Goal: Information Seeking & Learning: Learn about a topic

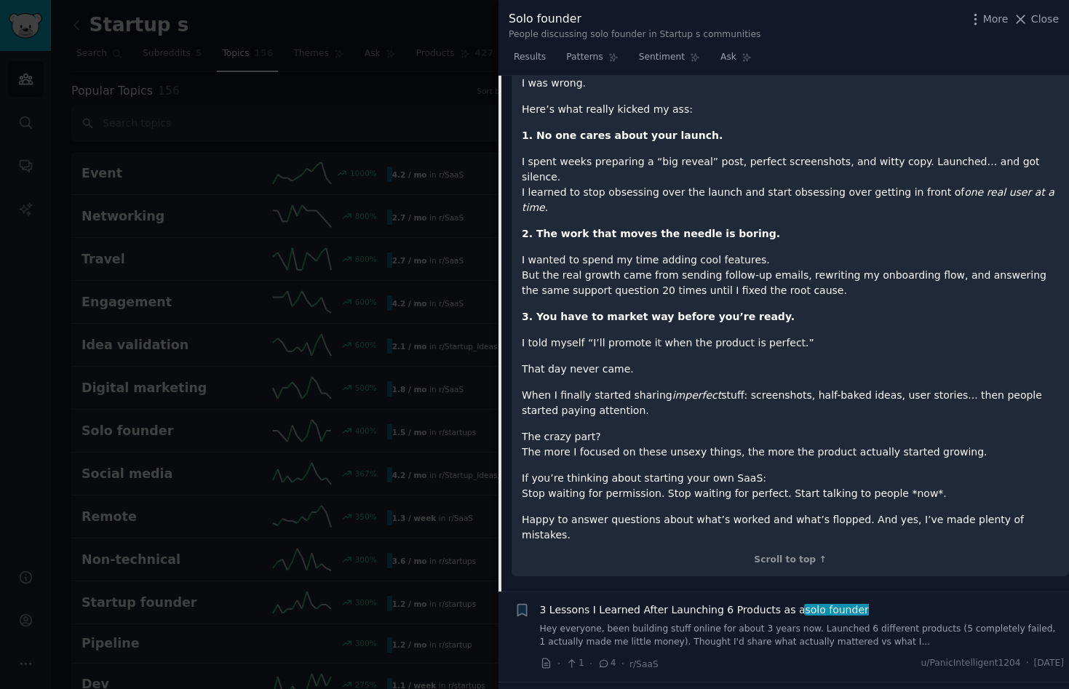
scroll to position [167, 0]
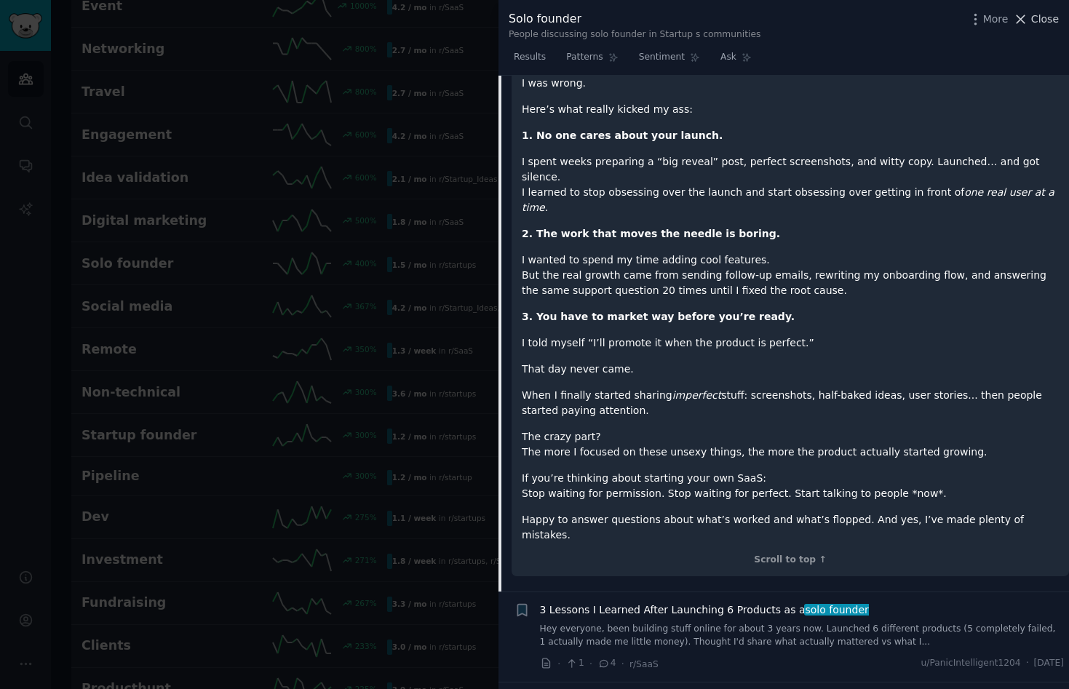
click at [1027, 21] on icon at bounding box center [1020, 19] width 15 height 15
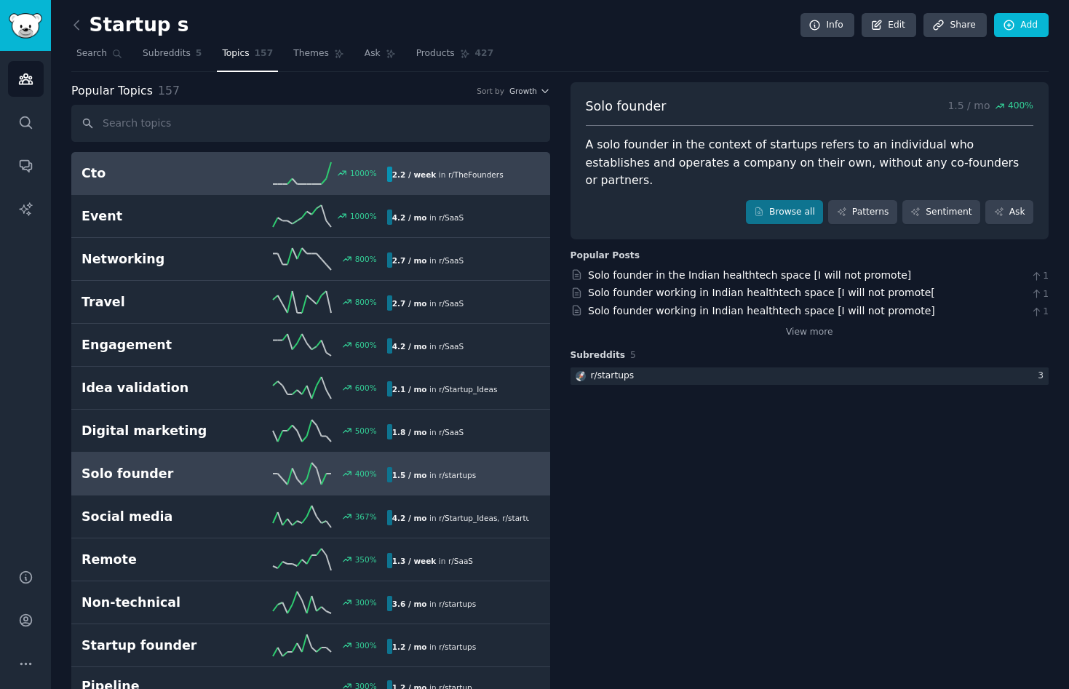
click at [125, 171] on h2 "Cto" at bounding box center [158, 173] width 153 height 18
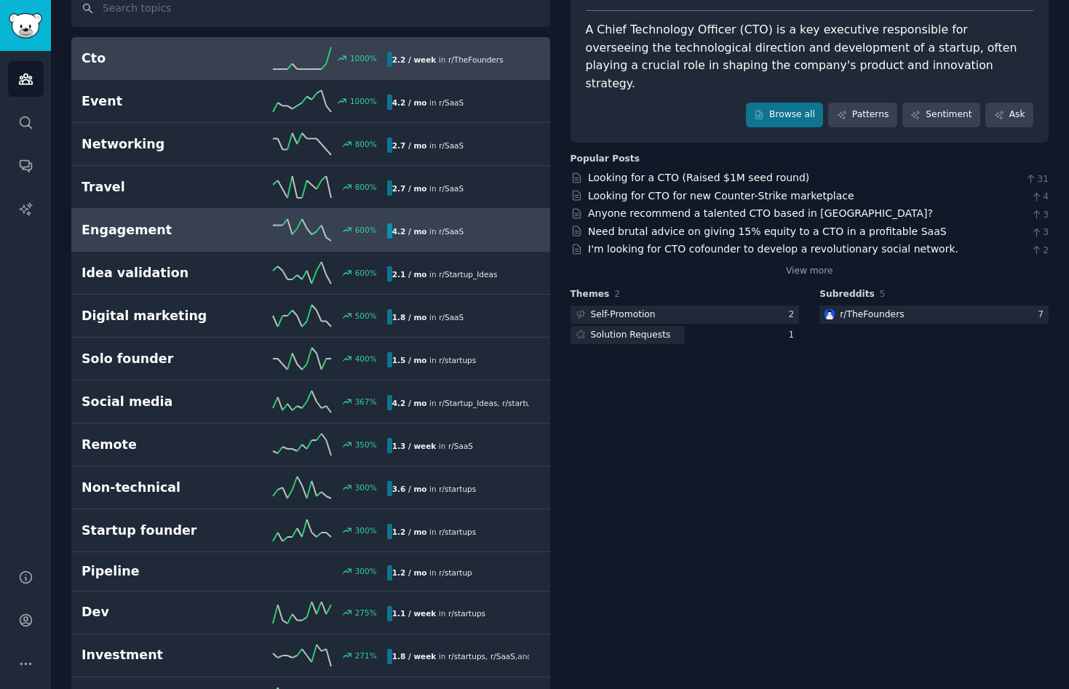
scroll to position [127, 0]
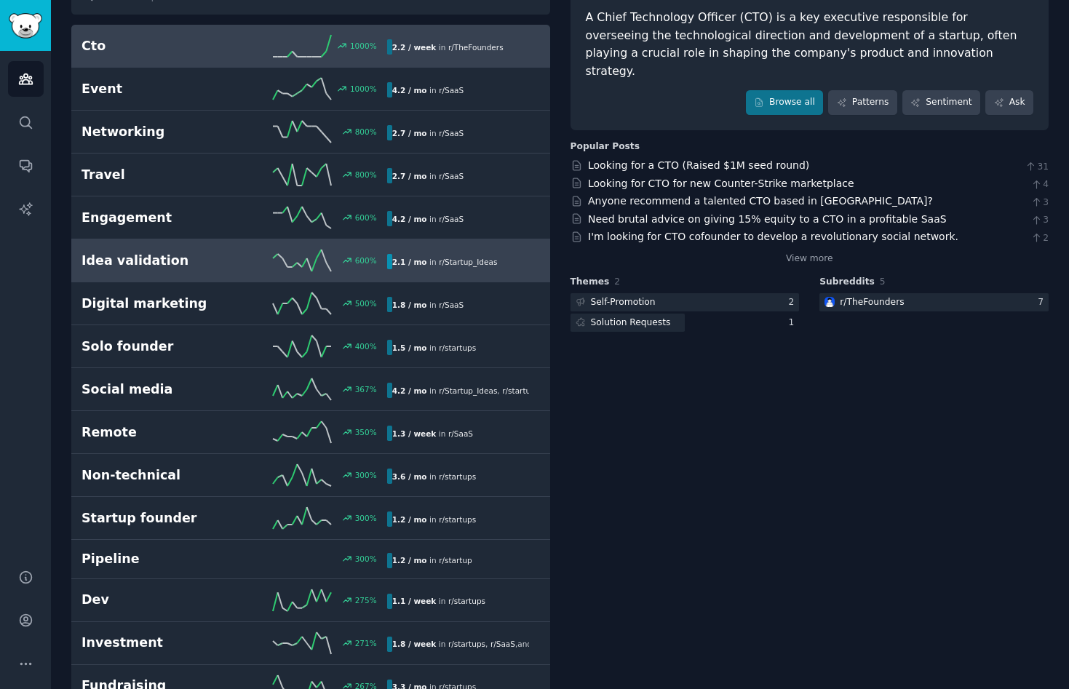
click at [125, 261] on h2 "Idea validation" at bounding box center [158, 261] width 153 height 18
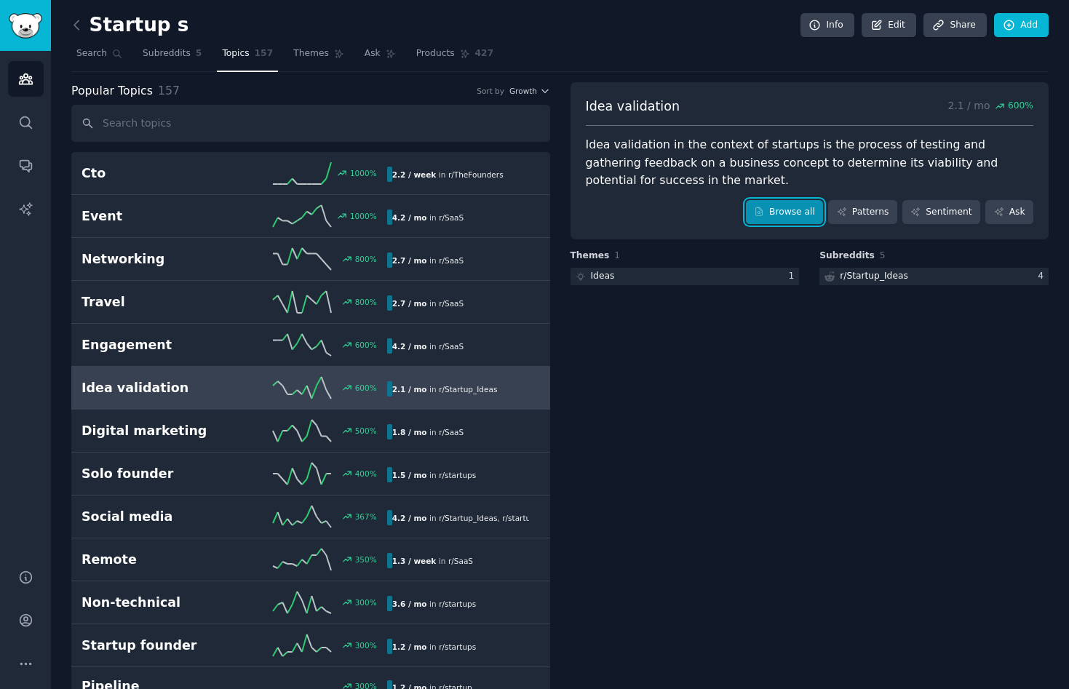
click at [778, 209] on link "Browse all" at bounding box center [785, 212] width 78 height 25
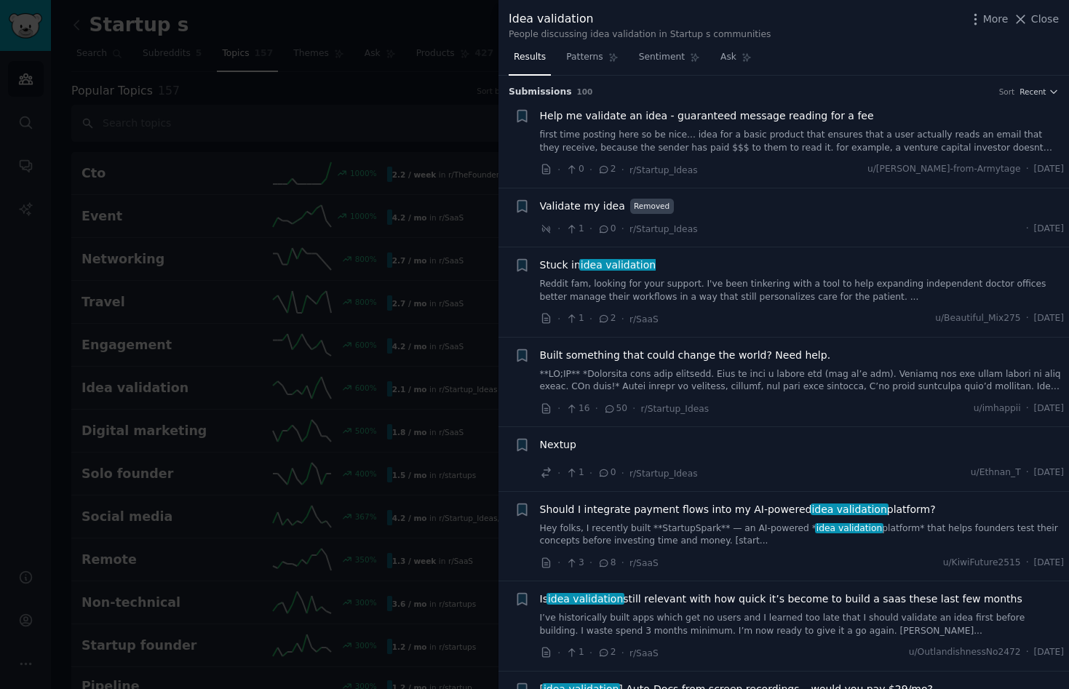
click at [710, 150] on link "first time posting here so be nice... idea for a basic product that ensures tha…" at bounding box center [802, 141] width 525 height 25
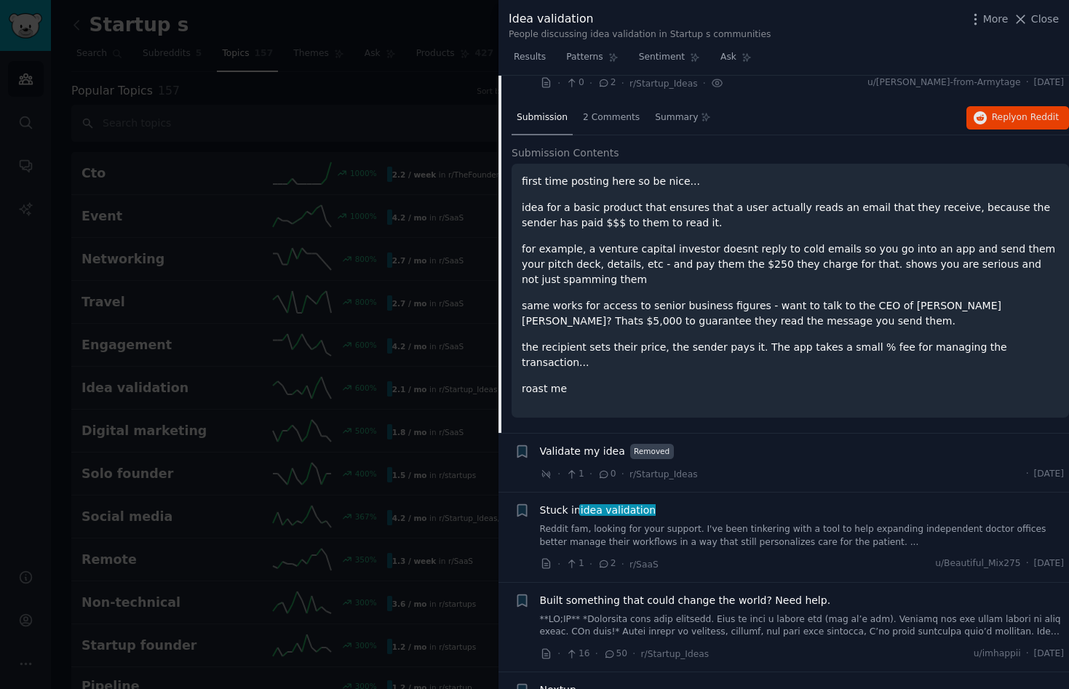
scroll to position [84, 0]
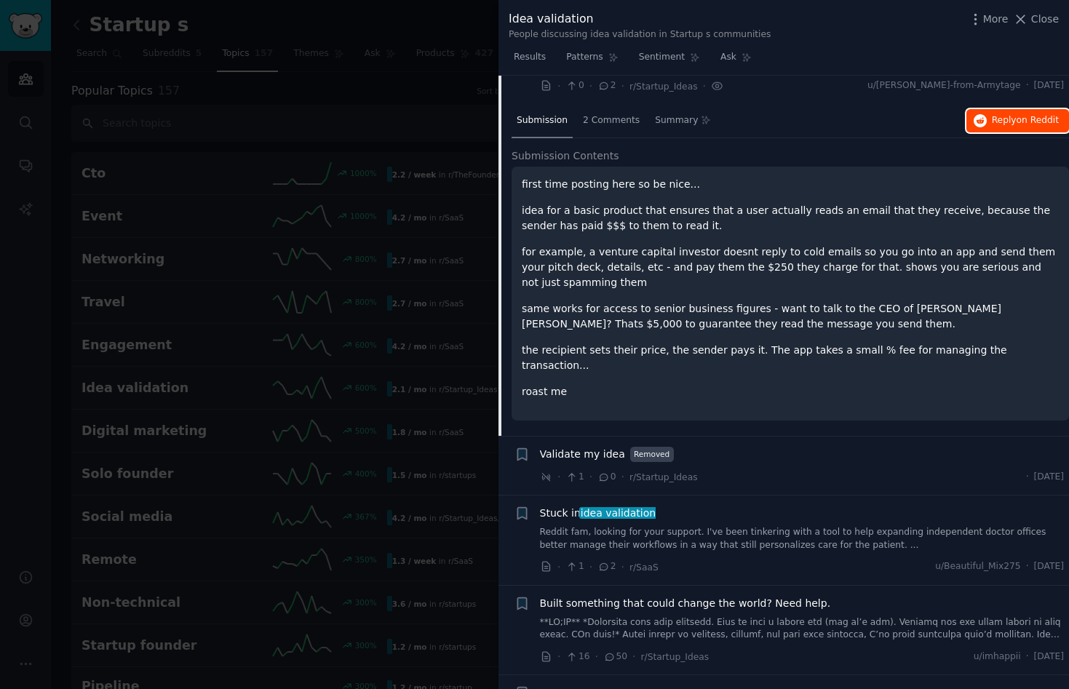
click at [1024, 122] on span "on Reddit" at bounding box center [1038, 120] width 42 height 10
